Goal: Transaction & Acquisition: Book appointment/travel/reservation

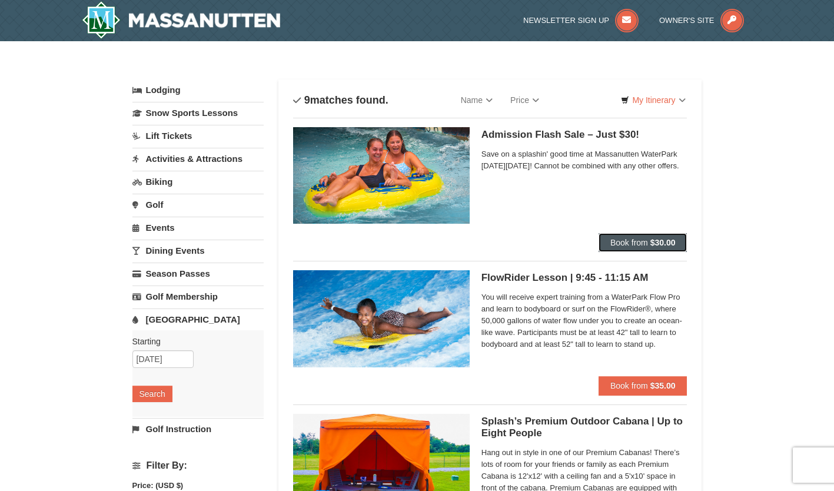
click at [645, 238] on span "Book from" at bounding box center [629, 242] width 38 height 9
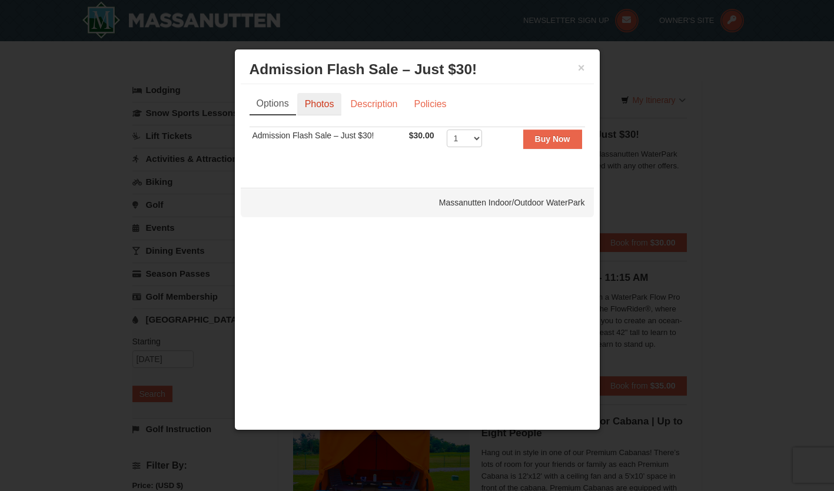
click at [322, 102] on link "Photos" at bounding box center [319, 104] width 45 height 22
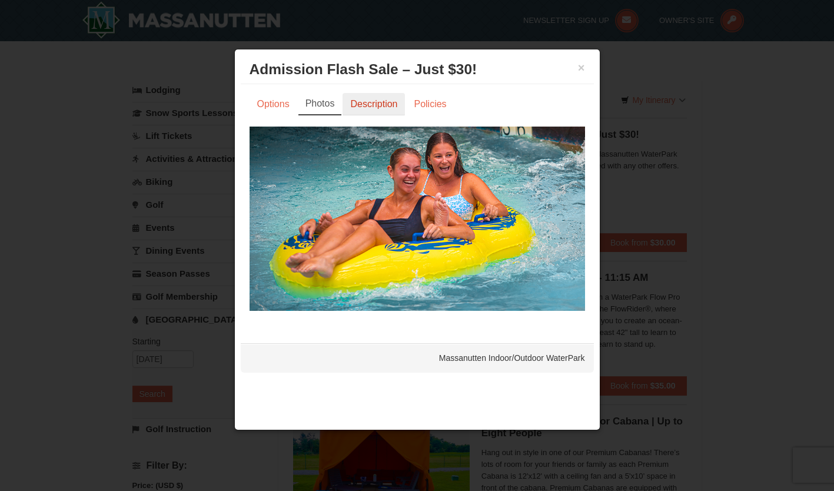
click at [366, 108] on link "Description" at bounding box center [373, 104] width 62 height 22
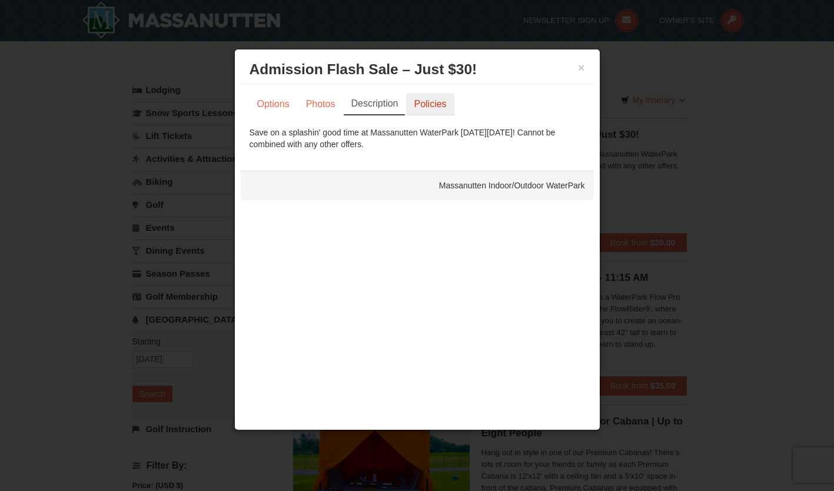
click at [423, 102] on link "Policies" at bounding box center [430, 104] width 48 height 22
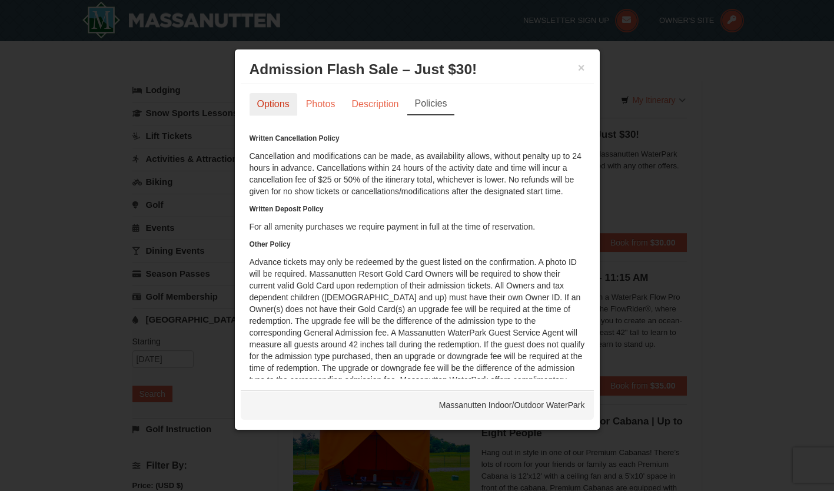
click at [275, 112] on link "Options" at bounding box center [273, 104] width 48 height 22
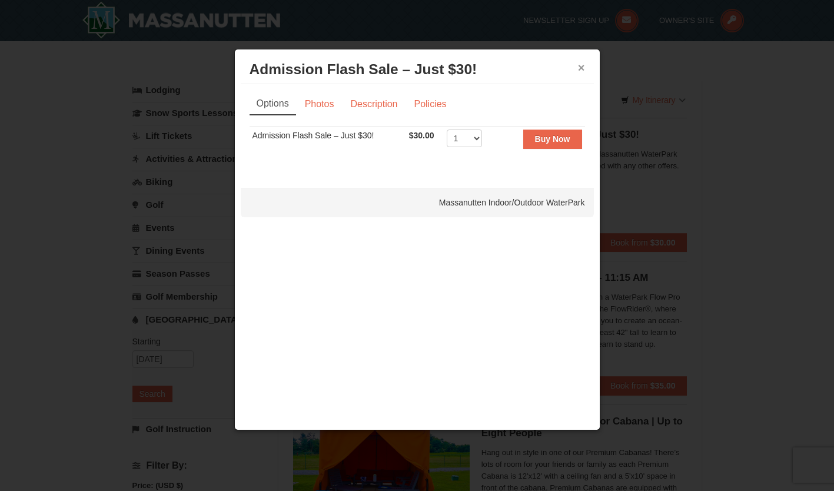
click at [581, 64] on button "×" at bounding box center [581, 68] width 7 height 12
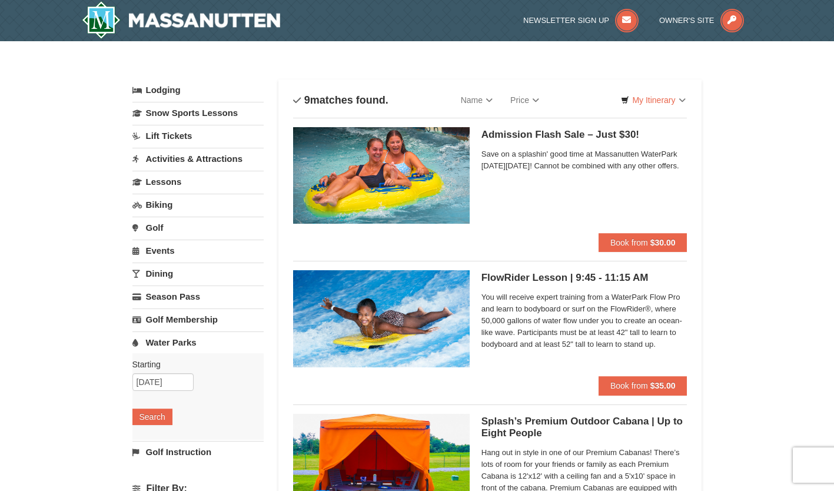
scroll to position [7, 0]
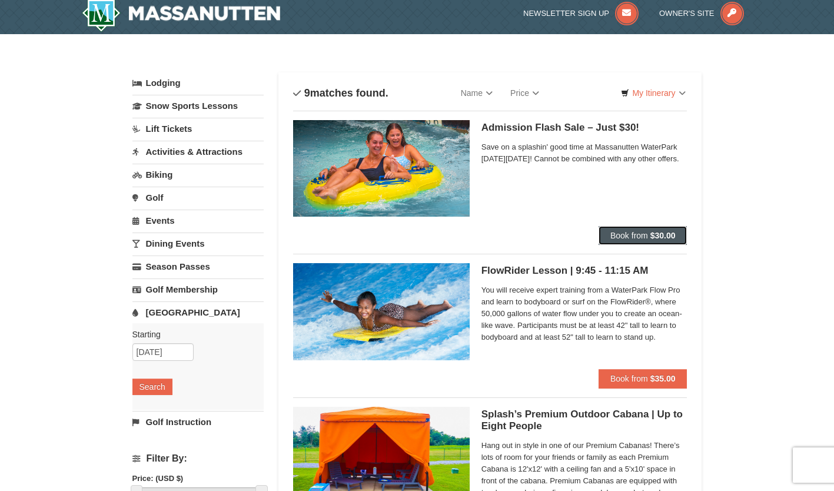
click at [635, 231] on span "Book from" at bounding box center [629, 235] width 38 height 9
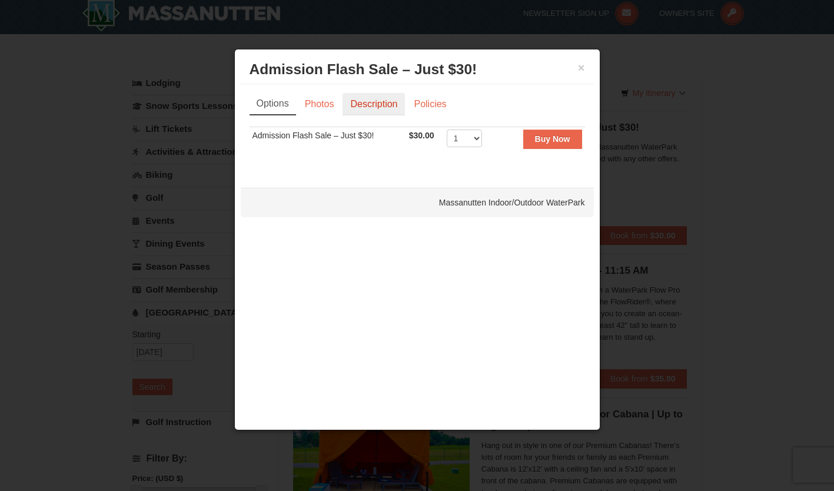
click at [355, 108] on link "Description" at bounding box center [373, 104] width 62 height 22
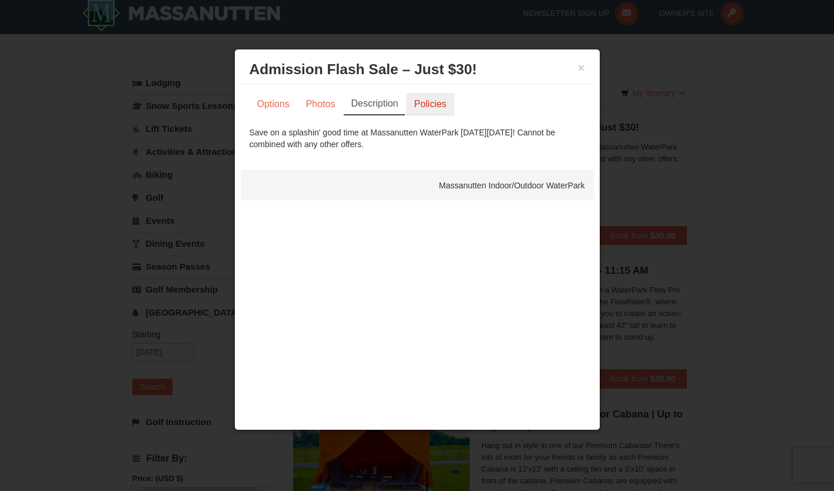
click at [422, 99] on link "Policies" at bounding box center [430, 104] width 48 height 22
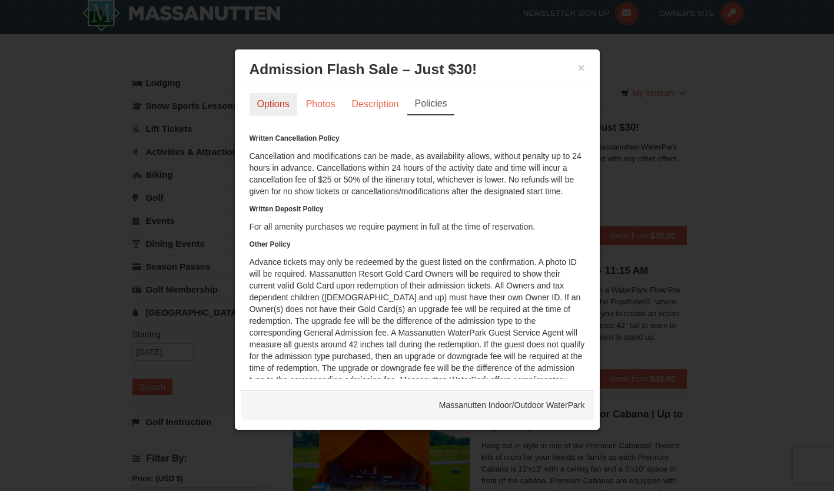
click at [291, 112] on link "Options" at bounding box center [273, 104] width 48 height 22
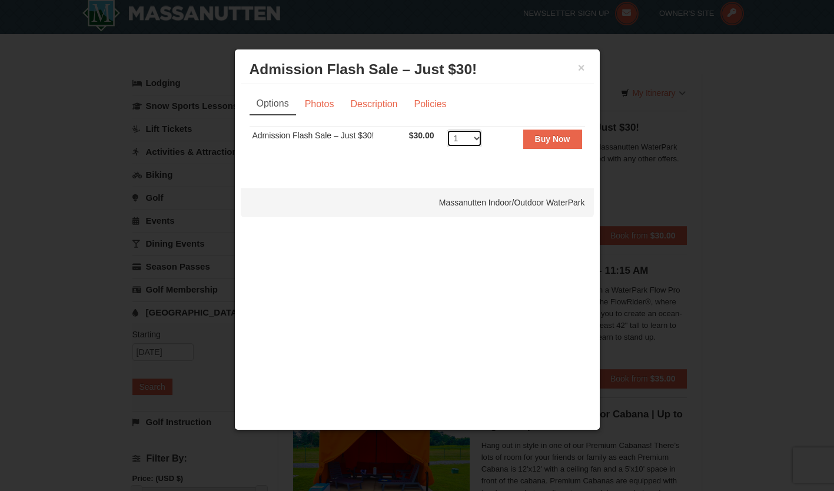
click at [478, 138] on select "1 2 3 4 5 6 7 8 9 10 11 12 13 14 15 16 17 18 19 20 21 22 23 24 25 26 27 28 29 3…" at bounding box center [463, 138] width 35 height 18
select select "6"
click at [446, 129] on select "1 2 3 4 5 6 7 8 9 10 11 12 13 14 15 16 17 18 19 20 21 22 23 24 25 26 27 28 29 3…" at bounding box center [463, 138] width 35 height 18
click at [581, 69] on button "×" at bounding box center [581, 68] width 7 height 12
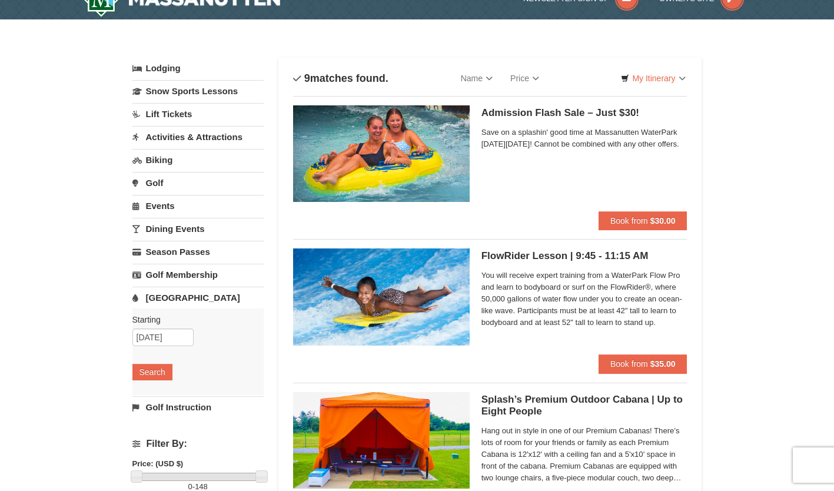
scroll to position [0, 0]
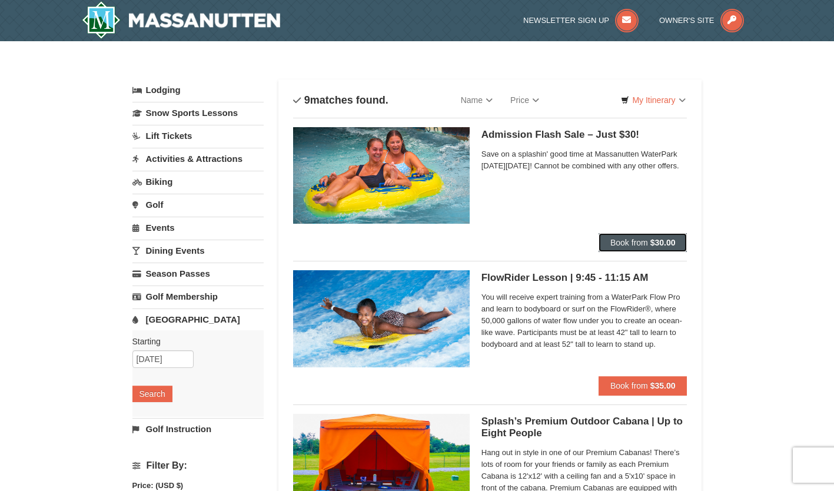
click at [641, 242] on span "Book from" at bounding box center [629, 242] width 38 height 9
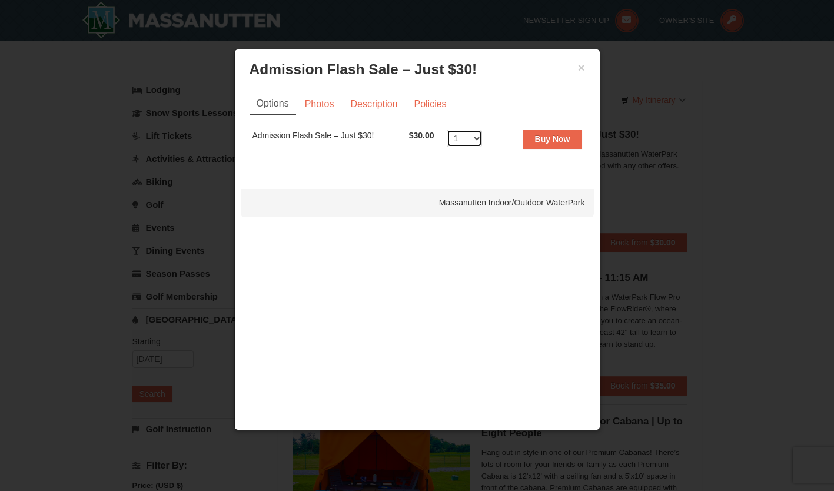
click at [469, 136] on select "1 2 3 4 5 6 7 8 9 10 11 12 13 14 15 16 17 18 19 20 21 22 23 24 25 26 27 28 29 3…" at bounding box center [463, 138] width 35 height 18
select select "6"
click at [446, 129] on select "1 2 3 4 5 6 7 8 9 10 11 12 13 14 15 16 17 18 19 20 21 22 23 24 25 26 27 28 29 3…" at bounding box center [463, 138] width 35 height 18
click at [552, 144] on button "Buy Now" at bounding box center [552, 138] width 59 height 19
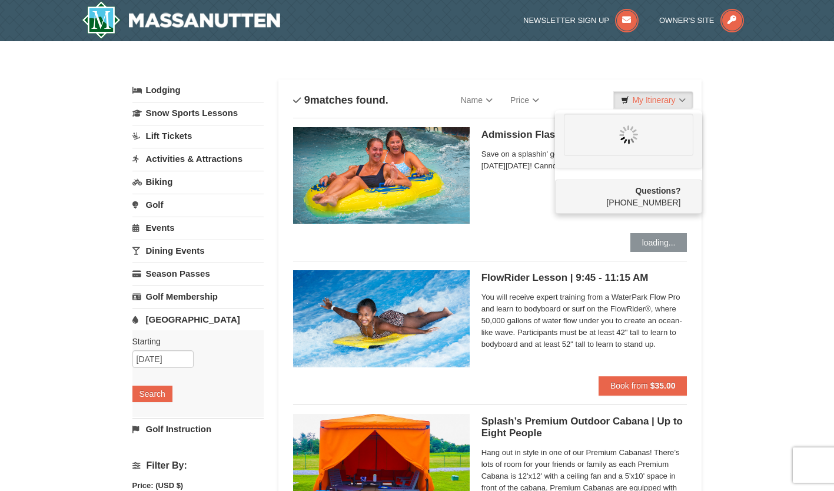
click at [664, 197] on div "Questions? 1-540-289-9441" at bounding box center [628, 196] width 147 height 34
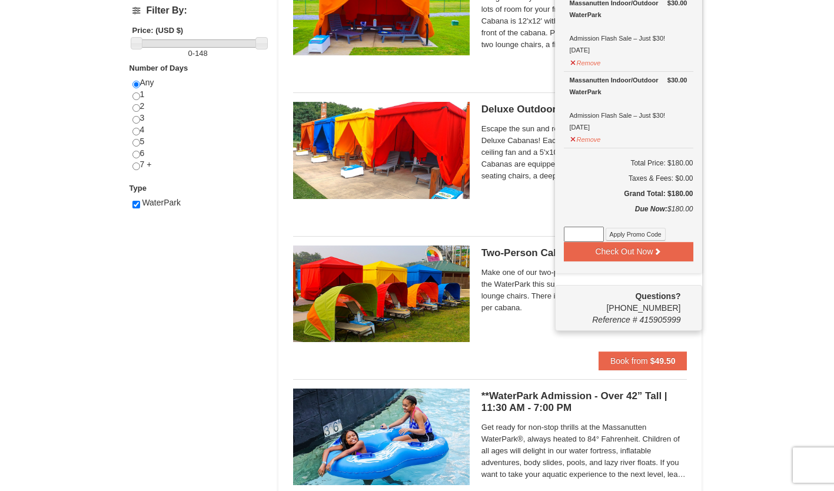
scroll to position [455, 0]
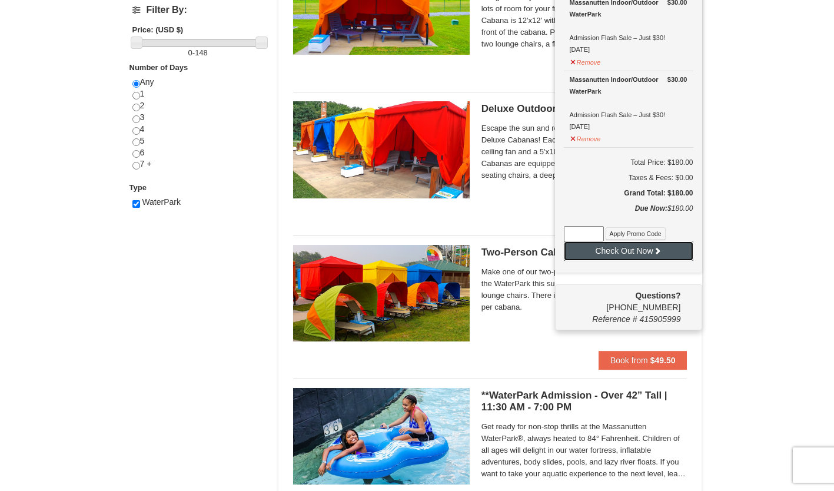
click at [662, 252] on button "Check Out Now" at bounding box center [628, 250] width 129 height 19
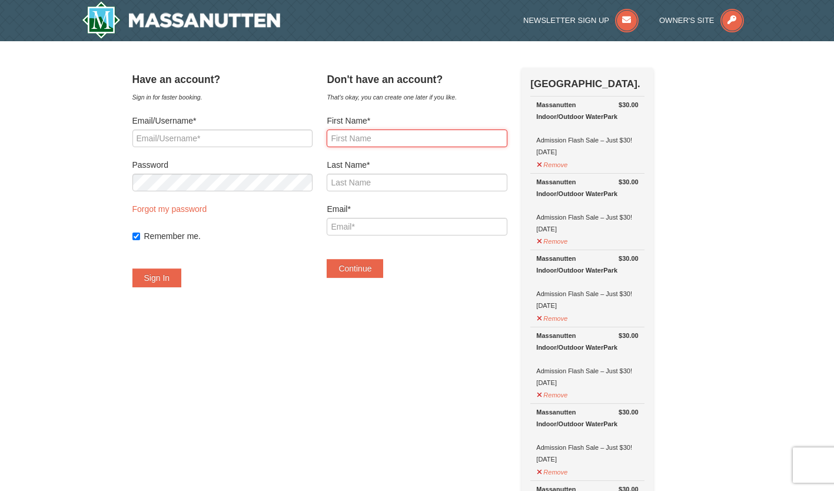
click at [393, 136] on input "First Name*" at bounding box center [416, 138] width 180 height 18
type input "[PERSON_NAME]"
type input "[EMAIL_ADDRESS][DOMAIN_NAME]"
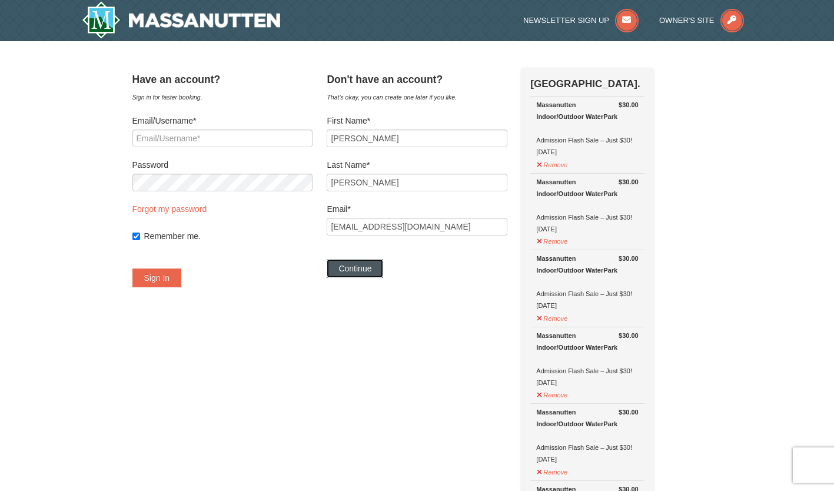
click at [379, 272] on button "Continue" at bounding box center [354, 268] width 56 height 19
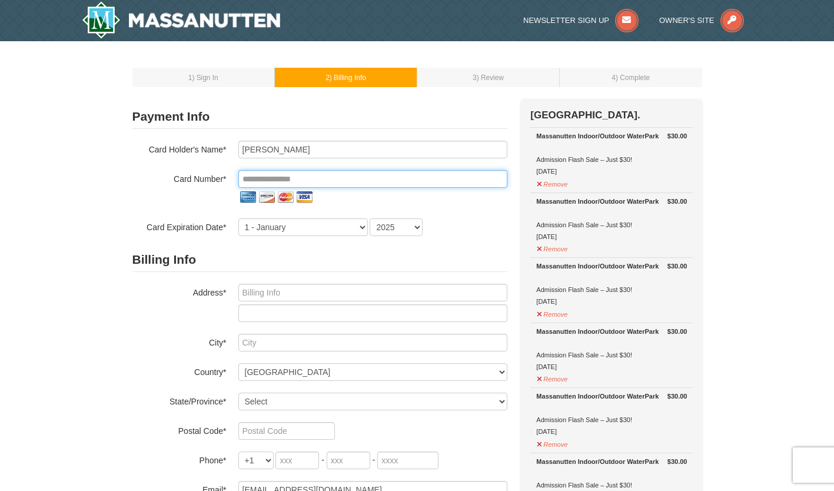
click at [359, 181] on input "tel" at bounding box center [372, 179] width 269 height 18
click at [486, 235] on div "1 - January 2 - February 3 - March 4 - April 5 - May 6 - June 7 - July 8 - Augu…" at bounding box center [372, 227] width 269 height 18
click at [364, 181] on input "tel" at bounding box center [372, 179] width 269 height 18
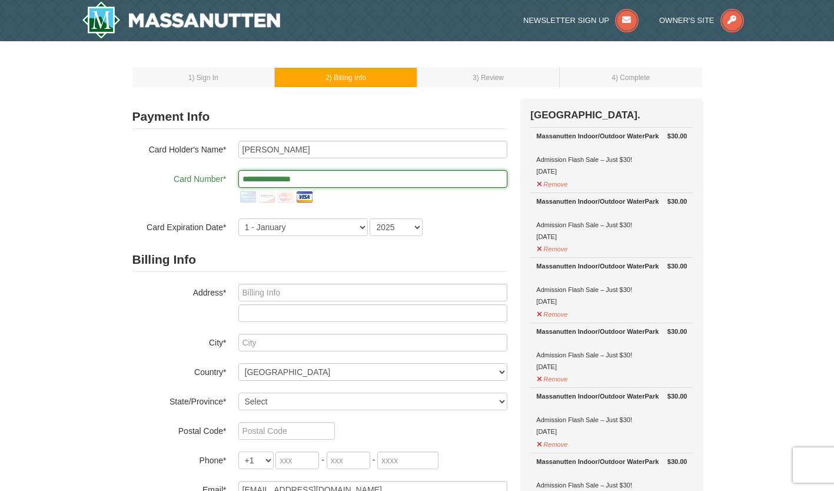
type input "**********"
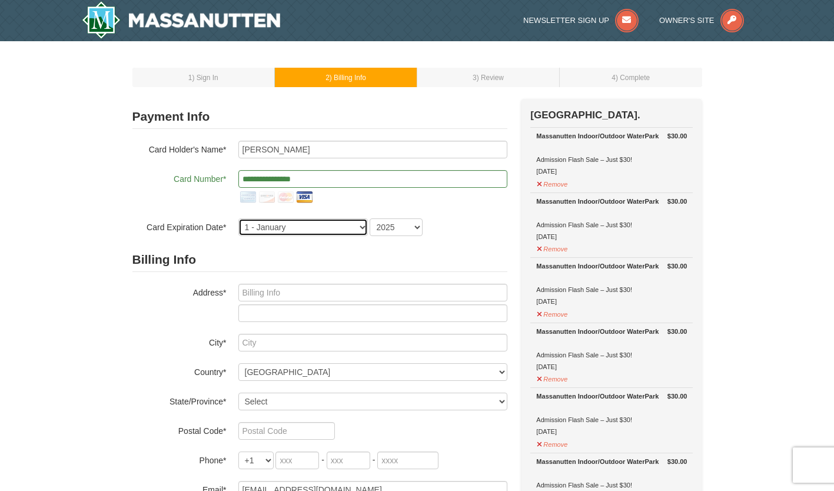
click at [338, 222] on select "1 - January 2 - February 3 - March 4 - April 5 - May 6 - June 7 - July 8 - Augu…" at bounding box center [302, 227] width 129 height 18
select select "12"
click at [238, 218] on select "1 - January 2 - February 3 - March 4 - April 5 - May 6 - June 7 - July 8 - Augu…" at bounding box center [302, 227] width 129 height 18
click at [397, 222] on div "**********" at bounding box center [319, 188] width 375 height 95
click at [396, 236] on form "**********" at bounding box center [319, 317] width 375 height 424
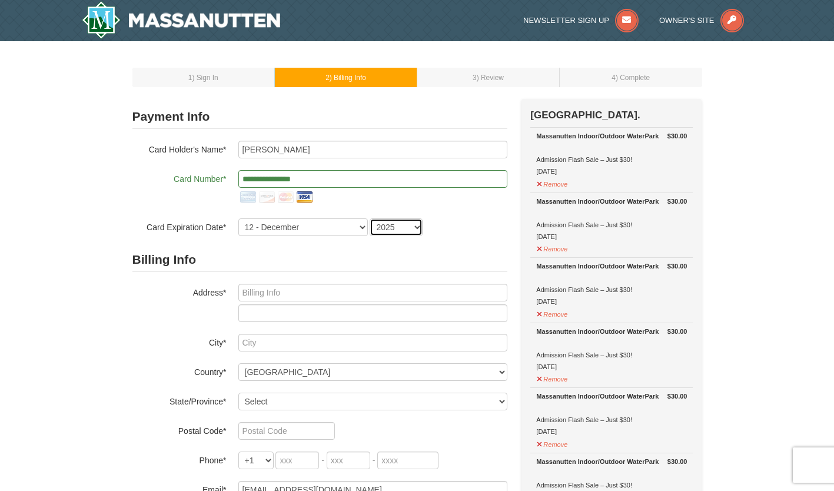
click at [401, 233] on select "2025 2026 2027 2028 2029 2030 2031 2032 2033 2034" at bounding box center [395, 227] width 53 height 18
select select "2028"
click at [369, 218] on select "2025 2026 2027 2028 2029 2030 2031 2032 2033 2034" at bounding box center [395, 227] width 53 height 18
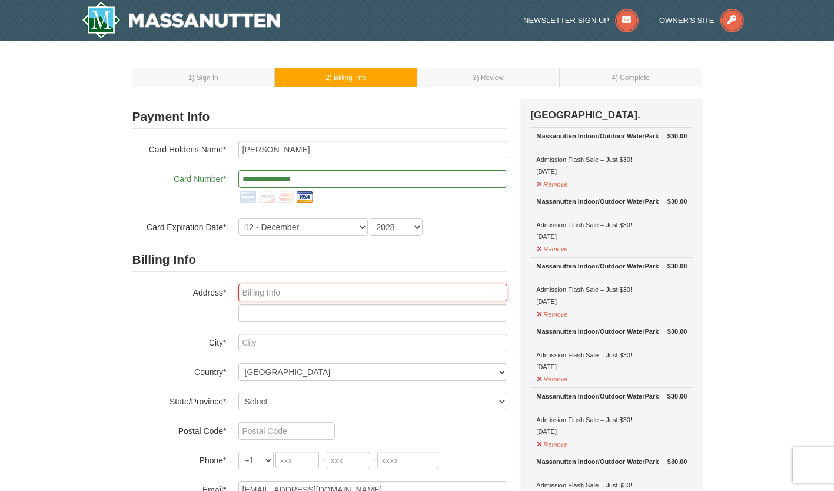
click at [303, 291] on input "text" at bounding box center [372, 293] width 269 height 18
type input "21323 Birdie Ln"
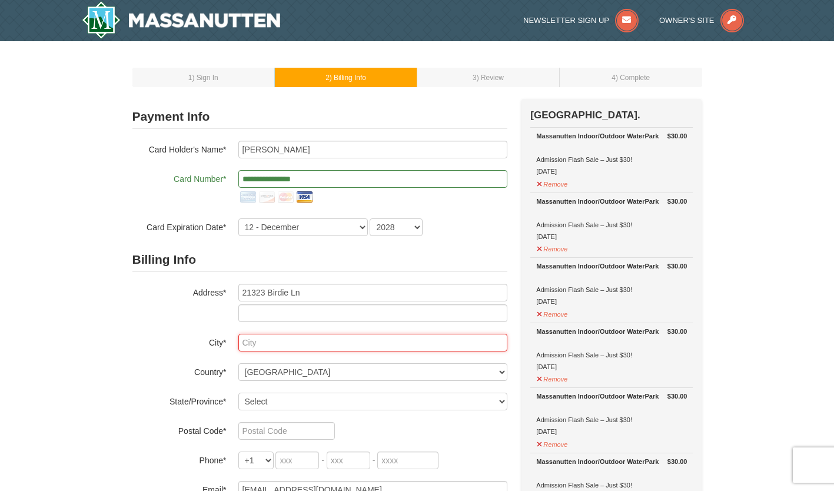
type input "Laytonsville"
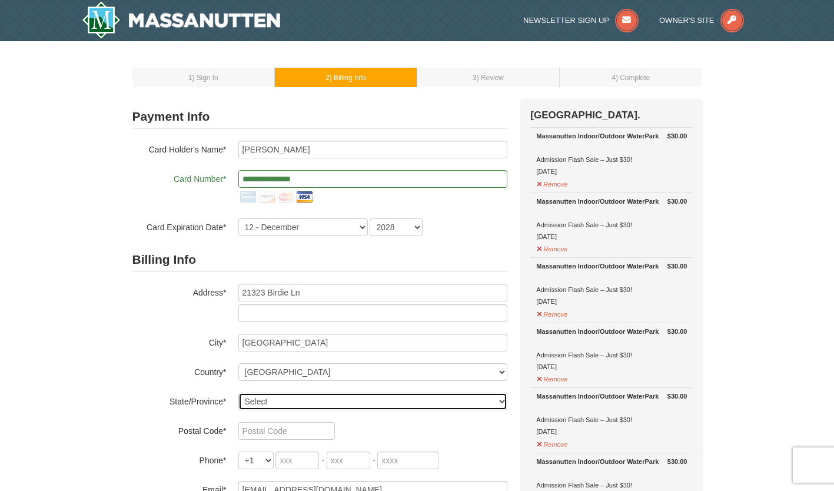
select select "MD"
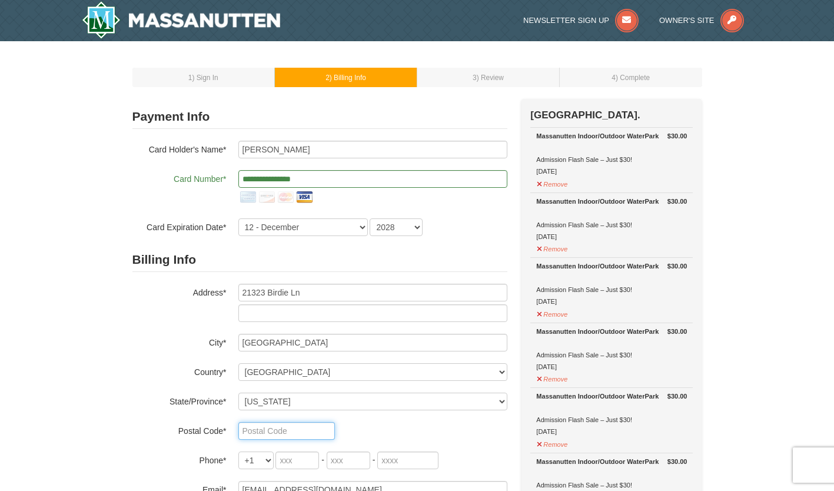
type input "20882"
type input "301"
type input "442"
type input "5319"
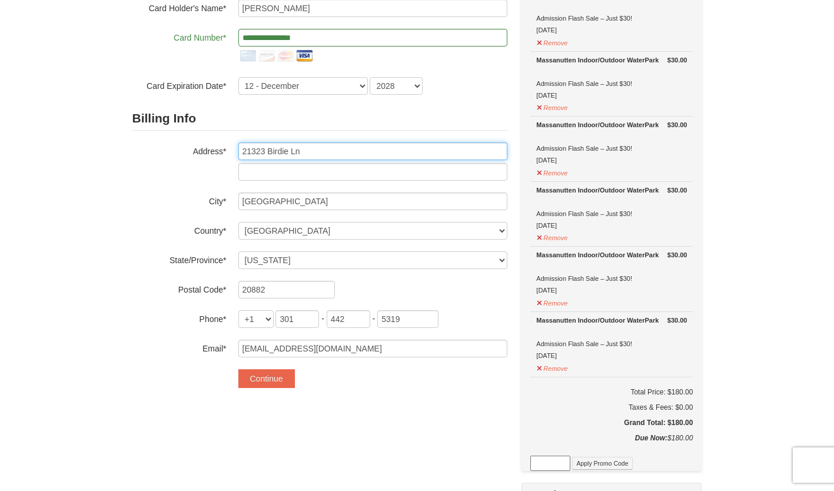
scroll to position [156, 0]
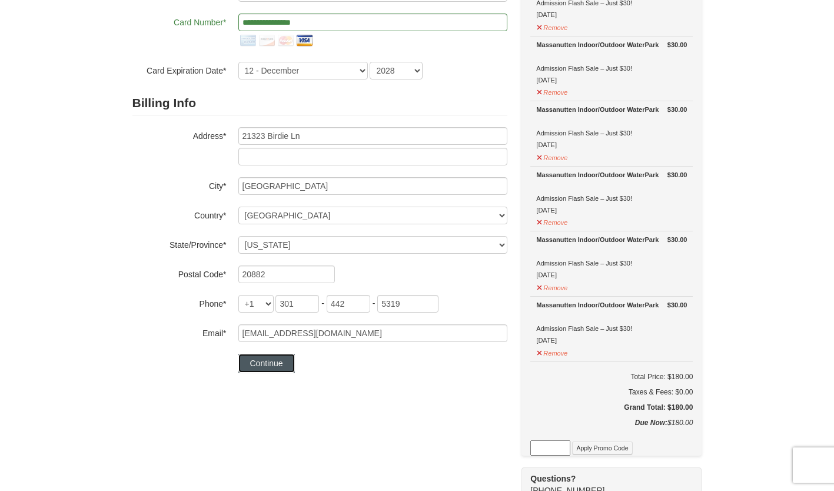
click at [262, 368] on button "Continue" at bounding box center [266, 363] width 56 height 19
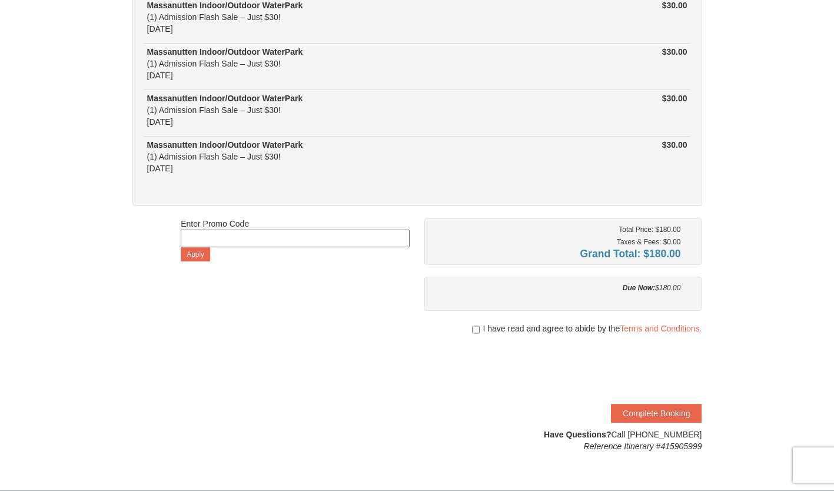
scroll to position [232, 0]
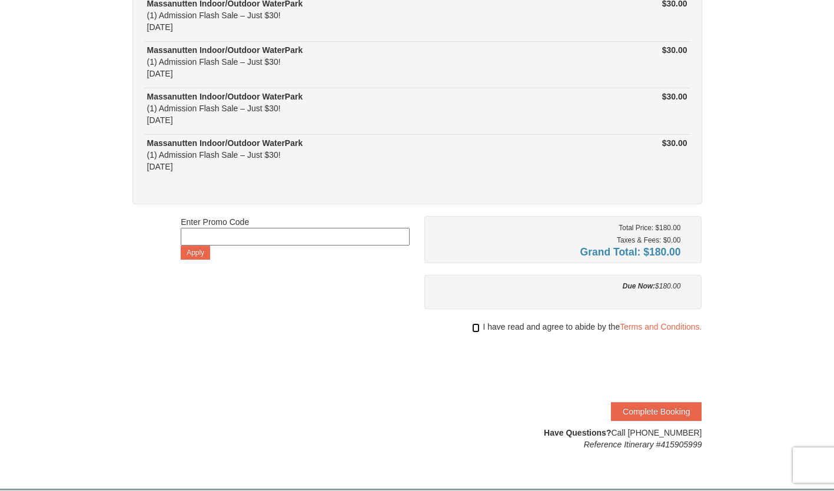
click at [472, 326] on input "checkbox" at bounding box center [476, 327] width 8 height 9
checkbox input "true"
click at [665, 416] on button "Complete Booking" at bounding box center [656, 411] width 91 height 19
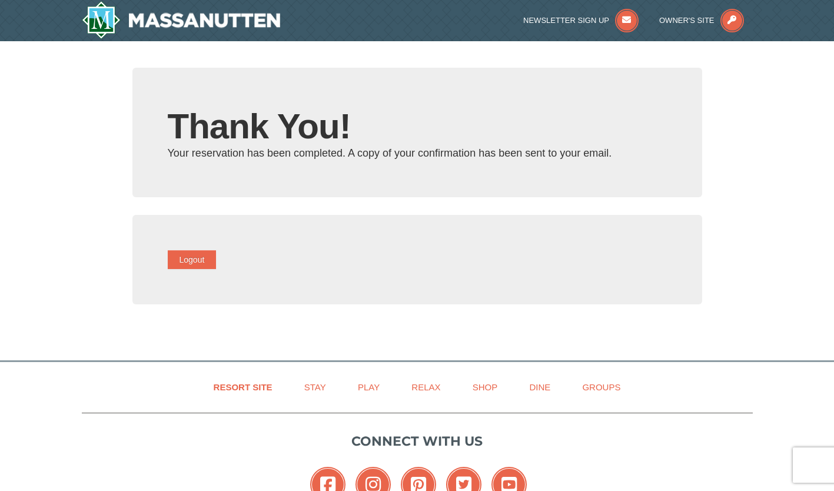
type input "[EMAIL_ADDRESS][DOMAIN_NAME]"
